Goal: Task Accomplishment & Management: Manage account settings

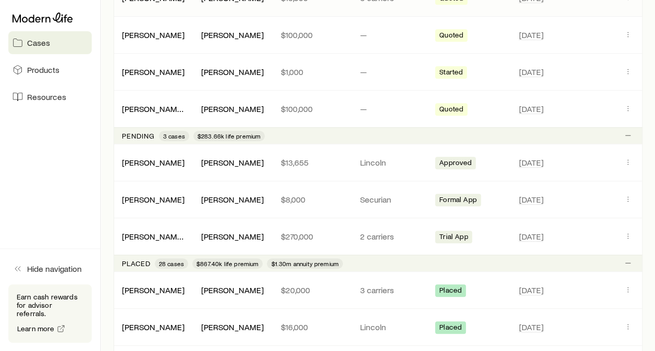
scroll to position [313, 0]
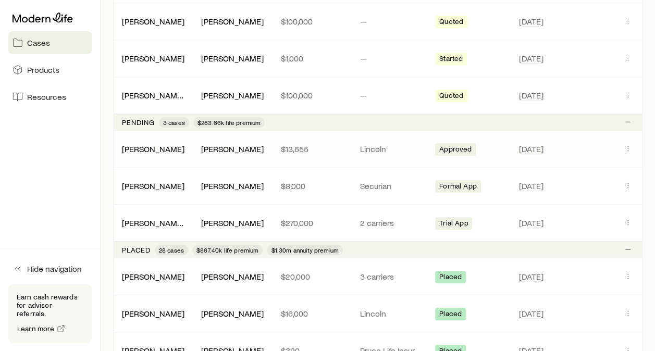
click at [629, 138] on div "[PERSON_NAME] [PERSON_NAME] $13,655 Lincoln Approved [DATE]" at bounding box center [378, 149] width 529 height 36
click at [624, 144] on icon "Client cases" at bounding box center [628, 148] width 8 height 8
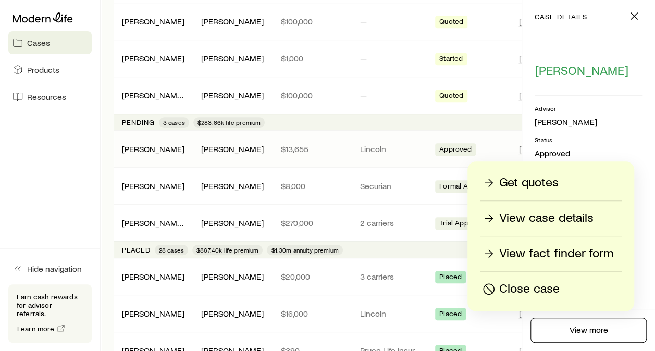
click at [547, 218] on p "View case details" at bounding box center [546, 218] width 94 height 17
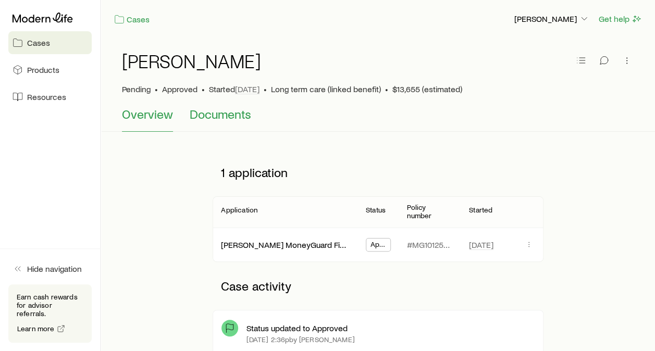
click at [214, 120] on span "Documents" at bounding box center [221, 114] width 62 height 15
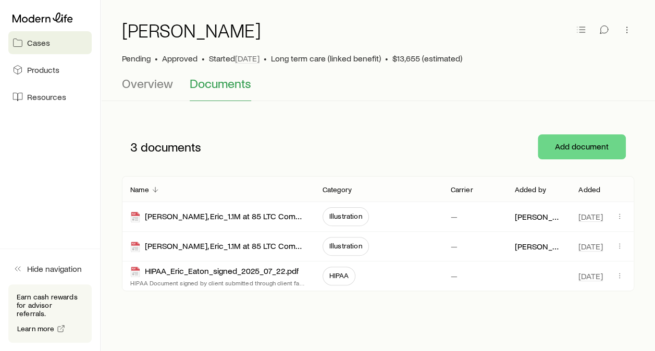
scroll to position [57, 0]
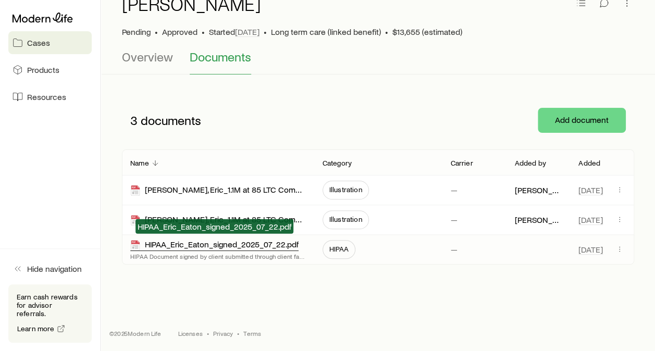
click at [212, 247] on div "HIPAA_Eric_Eaton_signed_2025_07_22.pdf" at bounding box center [214, 245] width 168 height 12
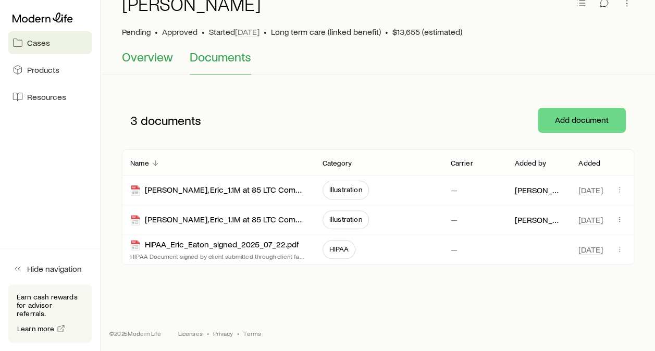
click at [154, 61] on span "Overview" at bounding box center [147, 57] width 51 height 15
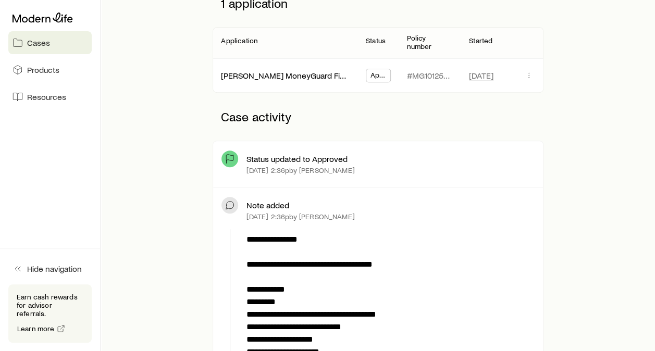
scroll to position [104, 0]
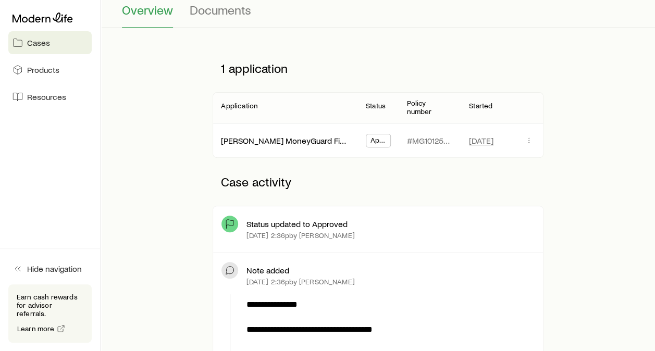
click at [378, 134] on div "Approved" at bounding box center [378, 140] width 24 height 13
click at [521, 137] on div "[DATE]" at bounding box center [502, 140] width 66 height 33
click at [529, 136] on icon "button" at bounding box center [529, 140] width 8 height 8
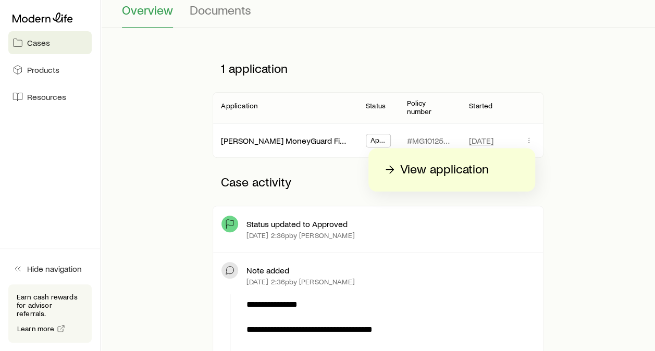
click at [466, 170] on p "View application" at bounding box center [444, 170] width 89 height 17
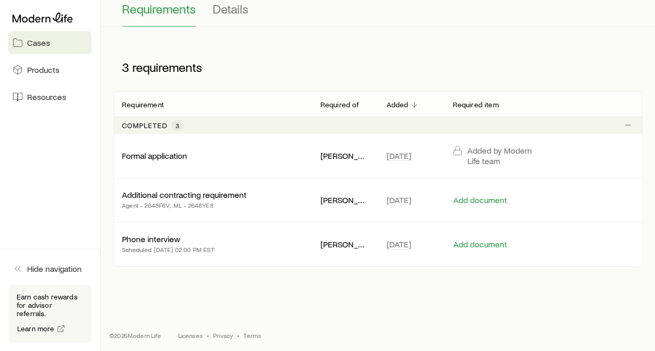
scroll to position [118, 0]
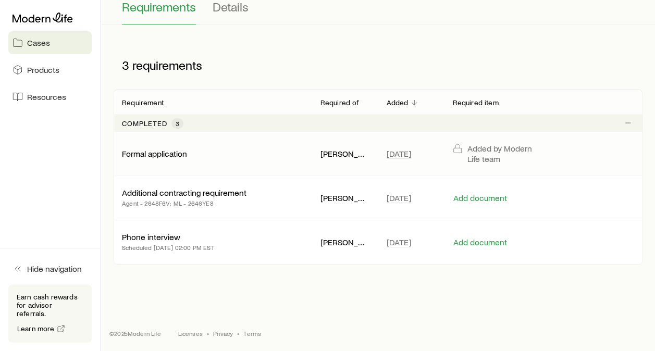
click at [176, 156] on p "Formal application" at bounding box center [154, 154] width 65 height 10
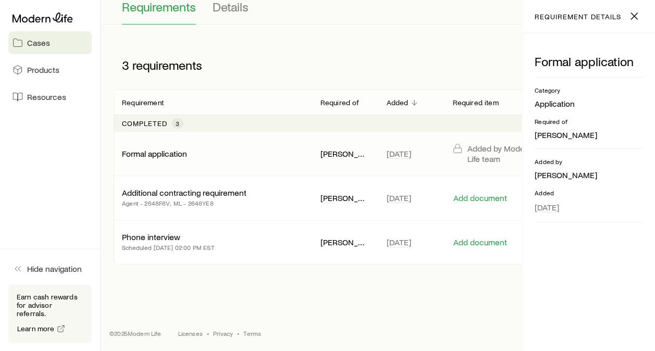
click at [317, 302] on div "Cases [PERSON_NAME] [PERSON_NAME] Get help [PERSON_NAME] MoneyGuard Fixed Advan…" at bounding box center [327, 117] width 655 height 470
click at [631, 12] on icon "button" at bounding box center [634, 16] width 13 height 13
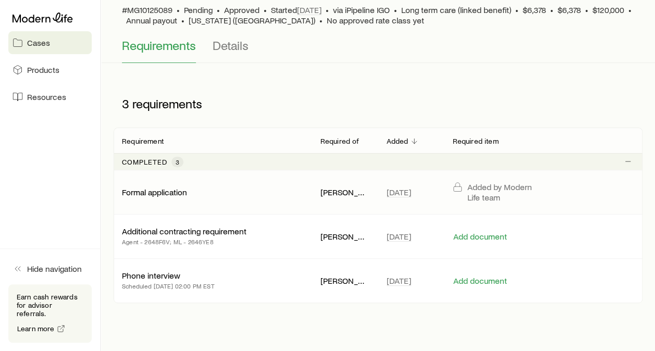
scroll to position [14, 0]
